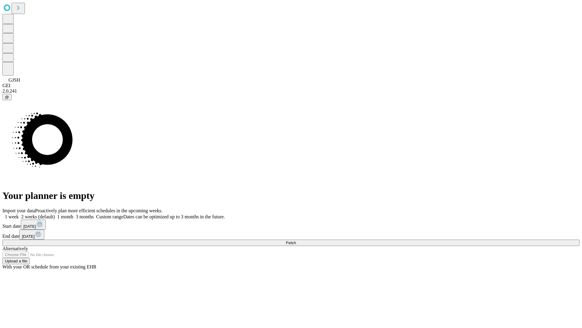
click at [73, 214] on label "1 month" at bounding box center [64, 216] width 18 height 5
click at [296, 240] on span "Fetch" at bounding box center [291, 242] width 10 height 5
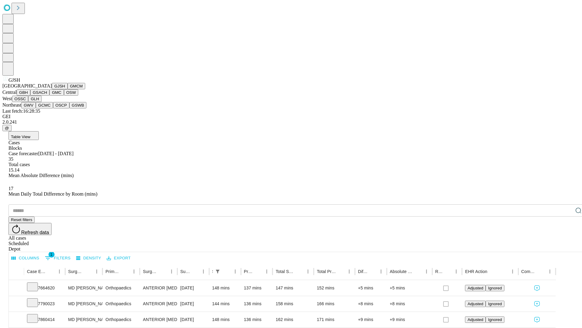
click at [68, 89] on button "GMCM" at bounding box center [77, 86] width 18 height 6
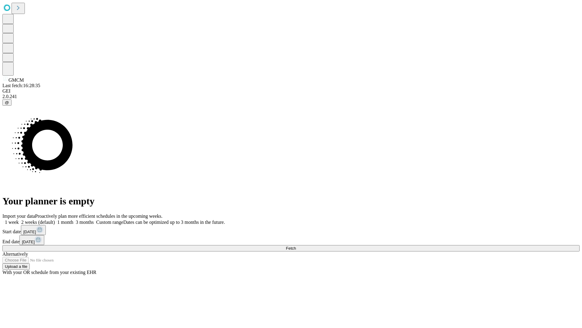
click at [73, 219] on label "1 month" at bounding box center [64, 221] width 18 height 5
click at [296, 246] on span "Fetch" at bounding box center [291, 248] width 10 height 5
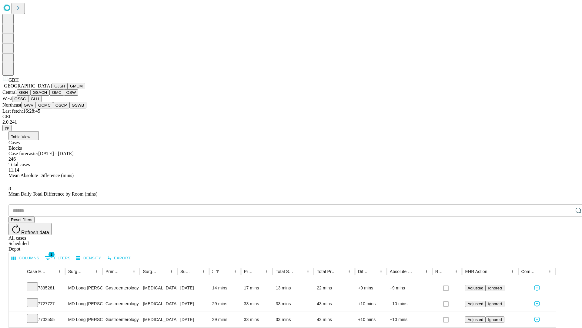
click at [47, 96] on button "GSACH" at bounding box center [39, 92] width 19 height 6
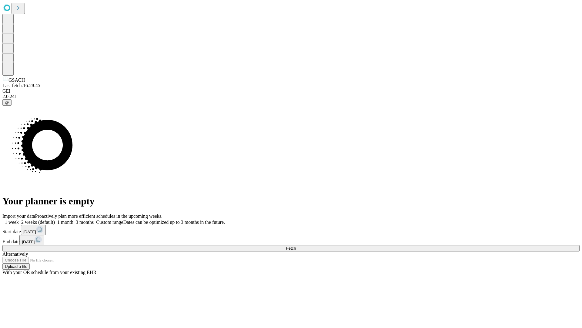
click at [73, 219] on label "1 month" at bounding box center [64, 221] width 18 height 5
click at [296, 246] on span "Fetch" at bounding box center [291, 248] width 10 height 5
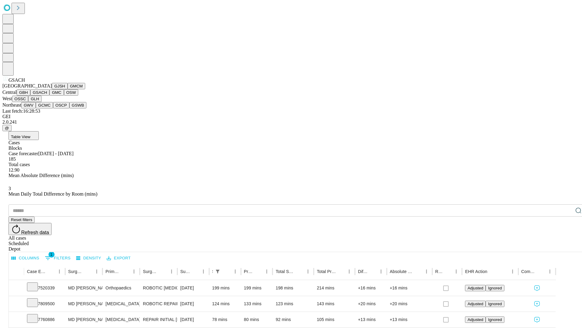
click at [49, 96] on button "GMC" at bounding box center [56, 92] width 14 height 6
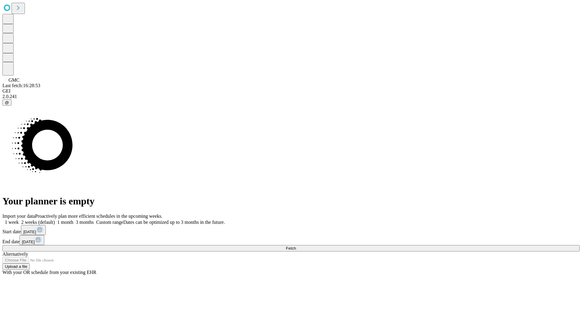
click at [73, 219] on label "1 month" at bounding box center [64, 221] width 18 height 5
click at [296, 246] on span "Fetch" at bounding box center [291, 248] width 10 height 5
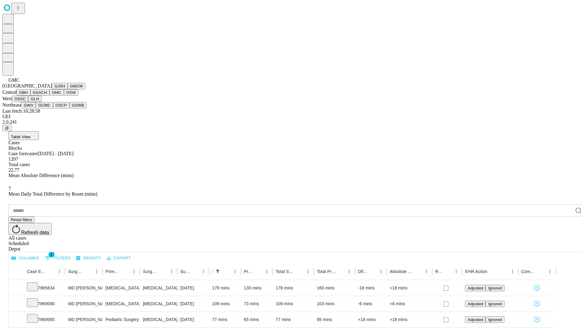
click at [64, 96] on button "OSW" at bounding box center [71, 92] width 15 height 6
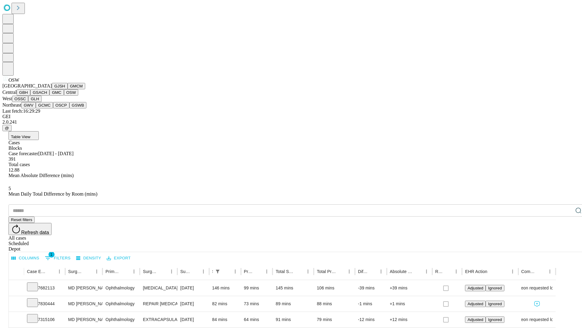
click at [29, 102] on button "OSSC" at bounding box center [20, 99] width 16 height 6
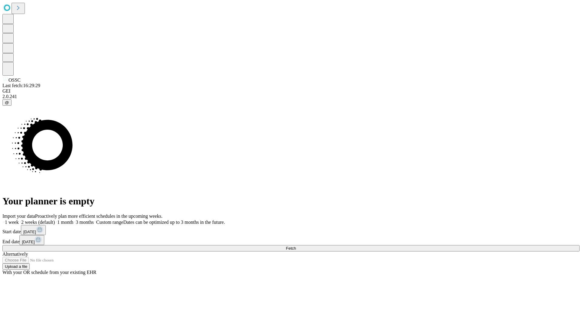
click at [73, 219] on label "1 month" at bounding box center [64, 221] width 18 height 5
click at [296, 246] on span "Fetch" at bounding box center [291, 248] width 10 height 5
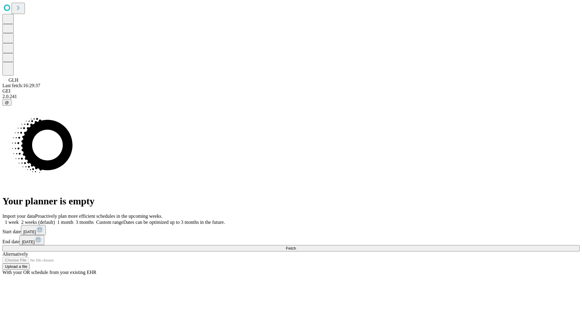
click at [73, 219] on label "1 month" at bounding box center [64, 221] width 18 height 5
click at [296, 246] on span "Fetch" at bounding box center [291, 248] width 10 height 5
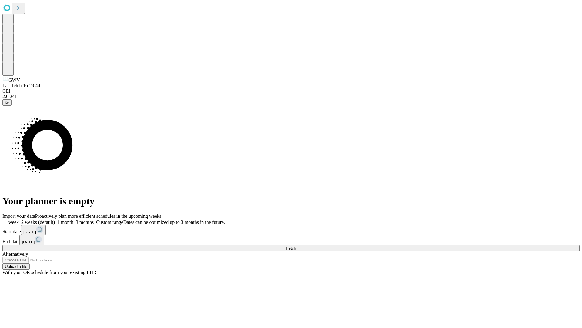
click at [73, 219] on label "1 month" at bounding box center [64, 221] width 18 height 5
click at [296, 246] on span "Fetch" at bounding box center [291, 248] width 10 height 5
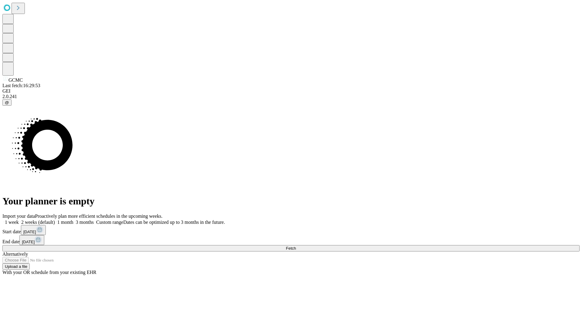
click at [73, 219] on label "1 month" at bounding box center [64, 221] width 18 height 5
click at [296, 246] on span "Fetch" at bounding box center [291, 248] width 10 height 5
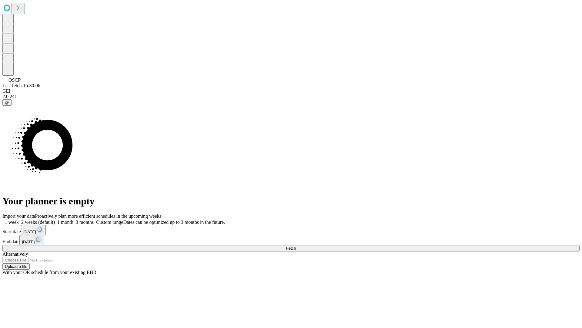
click at [73, 219] on label "1 month" at bounding box center [64, 221] width 18 height 5
click at [296, 246] on span "Fetch" at bounding box center [291, 248] width 10 height 5
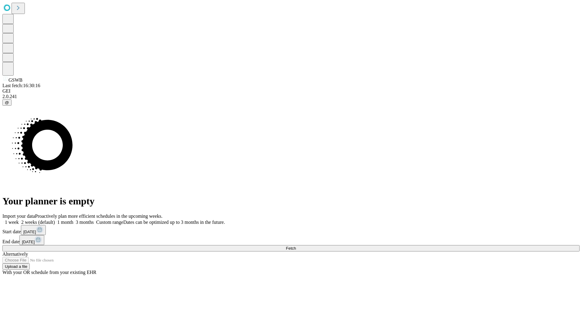
click at [73, 219] on label "1 month" at bounding box center [64, 221] width 18 height 5
click at [296, 246] on span "Fetch" at bounding box center [291, 248] width 10 height 5
